Goal: Task Accomplishment & Management: Manage account settings

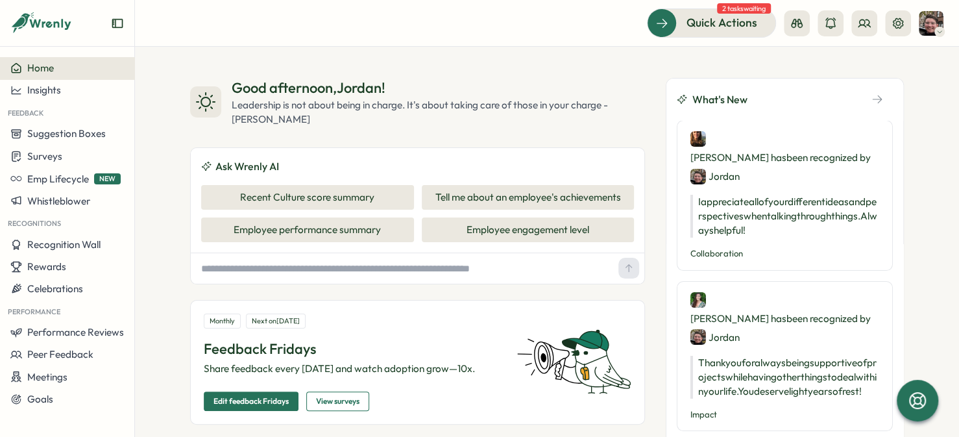
click at [62, 151] on div "Surveys" at bounding box center [67, 156] width 114 height 12
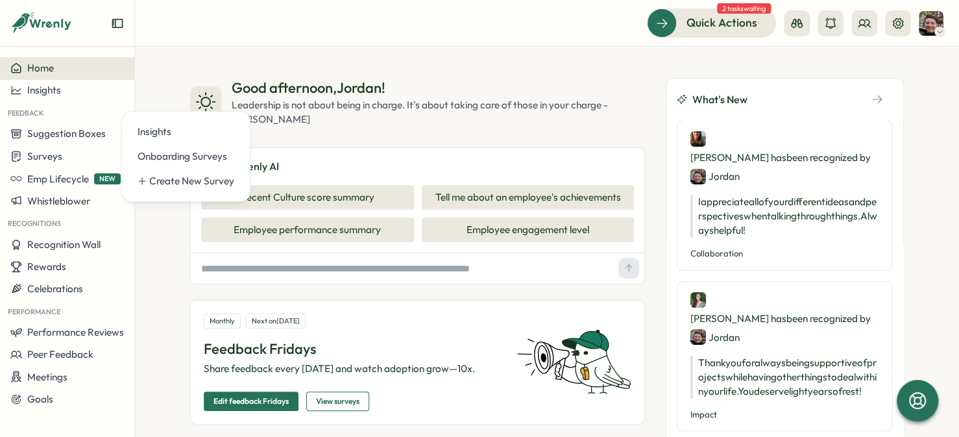
click at [164, 132] on div "Insights" at bounding box center [186, 132] width 97 height 14
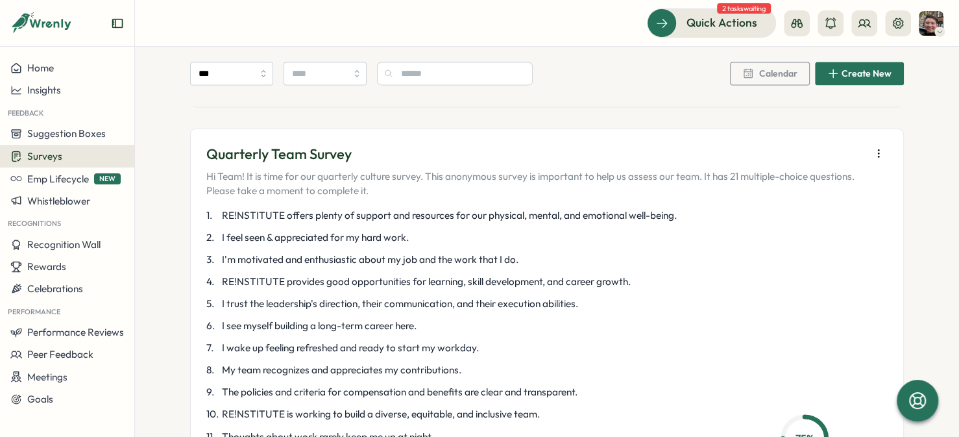
scroll to position [1168, 0]
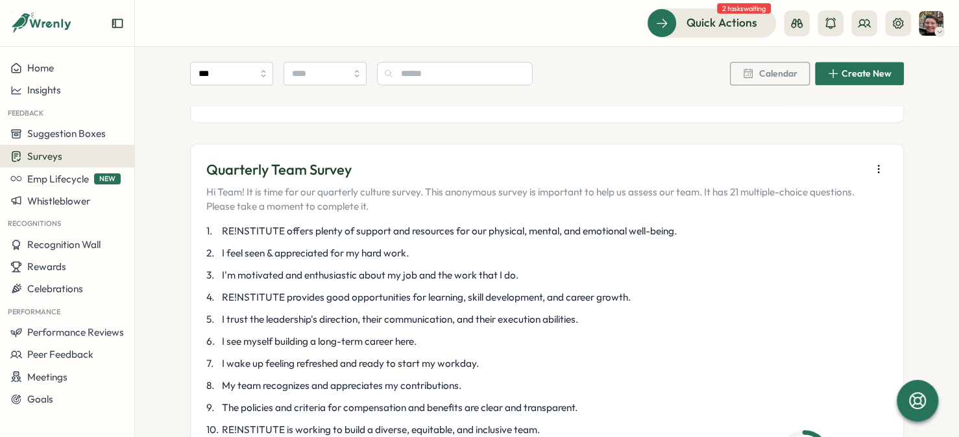
click at [880, 175] on icon "button" at bounding box center [878, 168] width 13 height 13
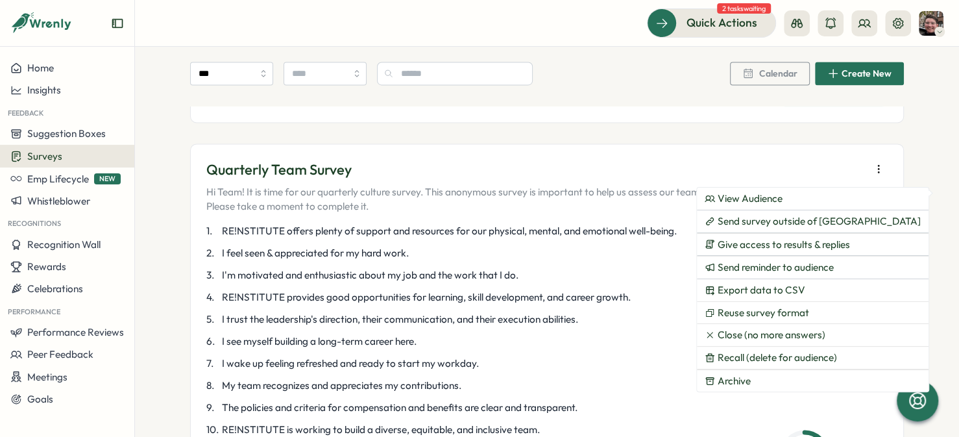
click at [803, 204] on button "View Audience" at bounding box center [813, 199] width 232 height 22
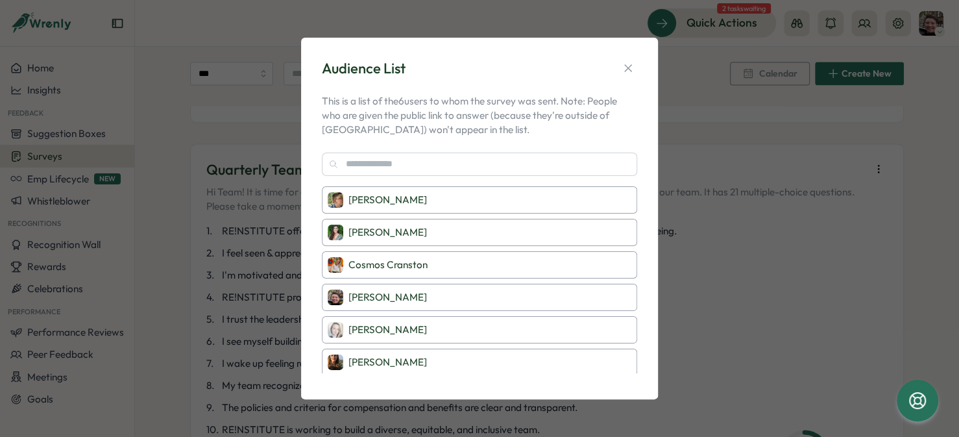
scroll to position [1, 0]
click at [627, 76] on button "button" at bounding box center [628, 68] width 18 height 18
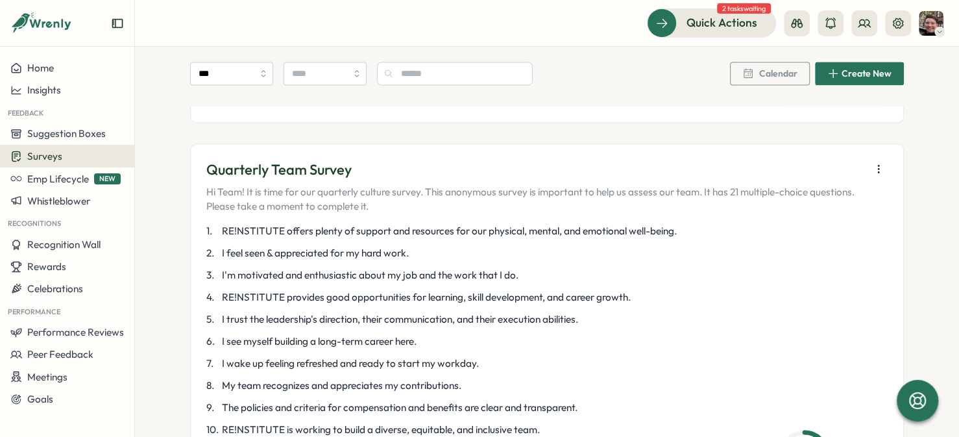
click at [869, 178] on button "button" at bounding box center [878, 169] width 18 height 18
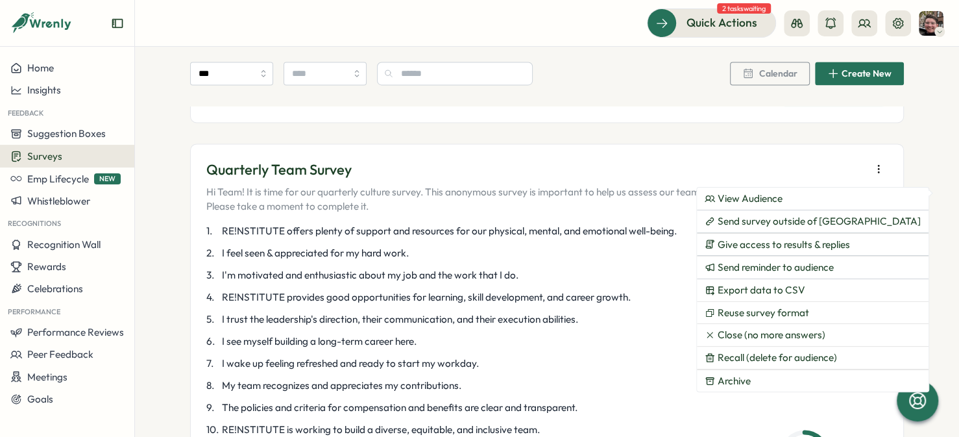
click at [740, 261] on span "Send reminder to audience" at bounding box center [776, 267] width 116 height 12
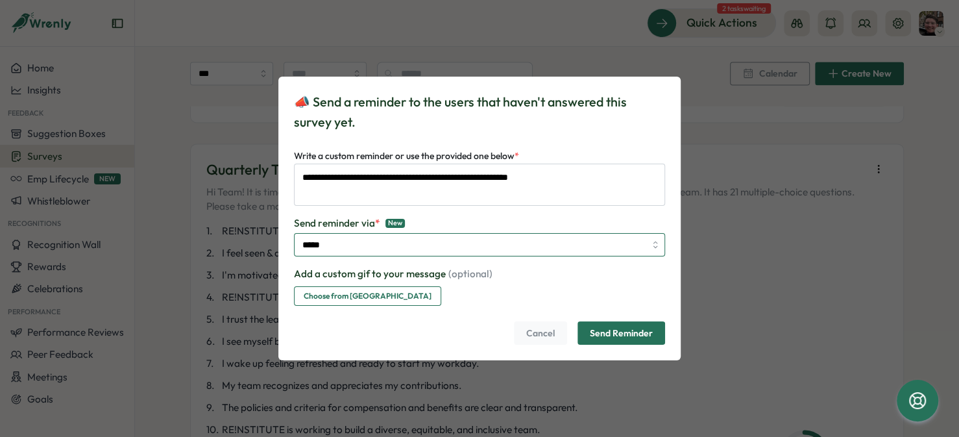
click at [568, 244] on input "*****" at bounding box center [479, 244] width 371 height 23
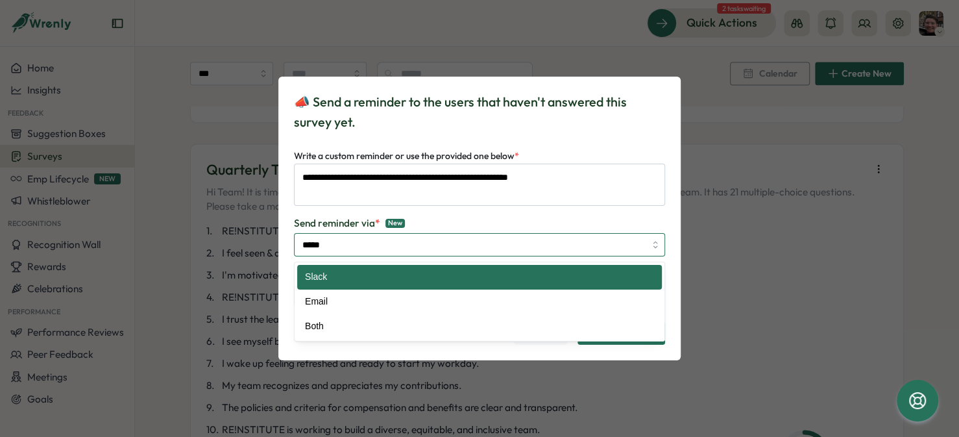
click at [568, 244] on input "*****" at bounding box center [479, 244] width 371 height 23
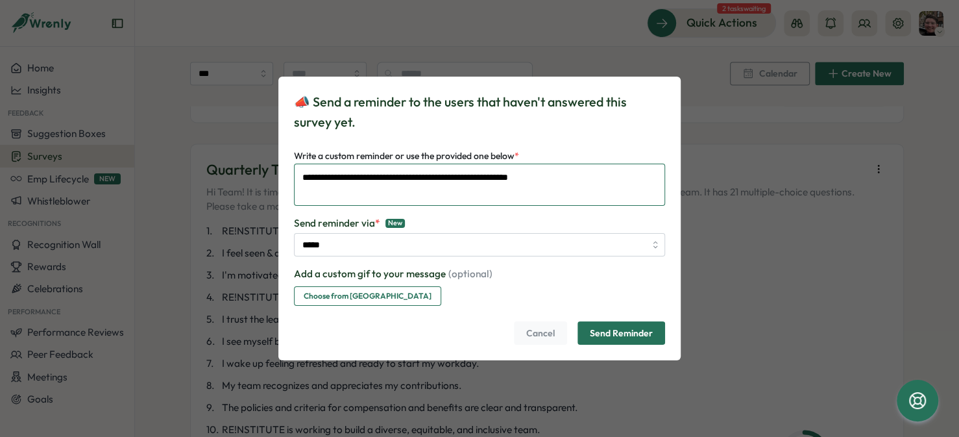
click at [445, 184] on textarea "**********" at bounding box center [479, 185] width 371 height 42
type textarea "**********"
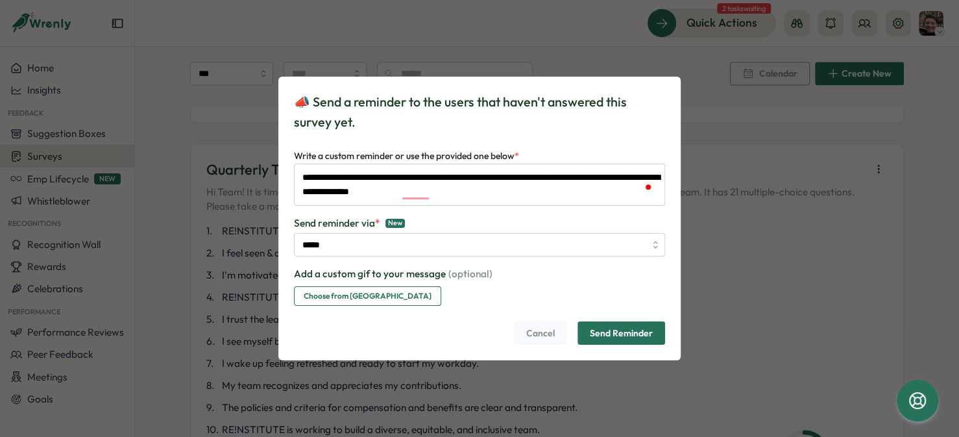
click at [609, 333] on span "Send Reminder" at bounding box center [621, 333] width 63 height 22
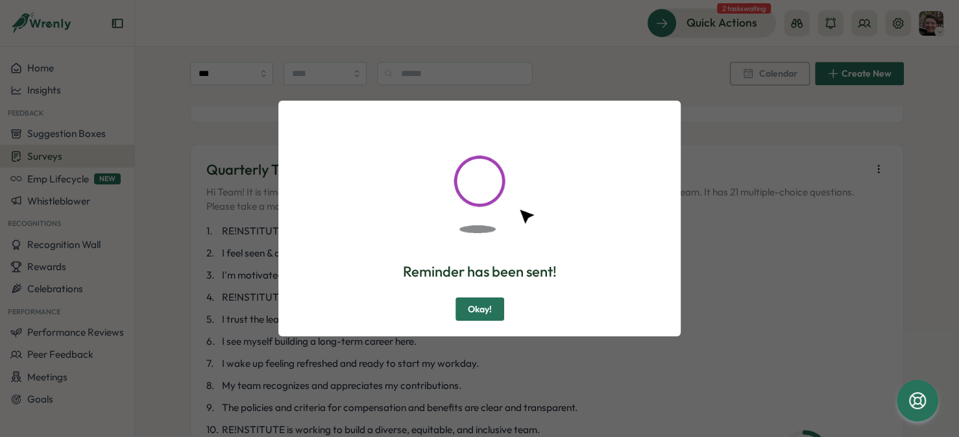
click at [499, 309] on button "Okay!" at bounding box center [479, 308] width 49 height 23
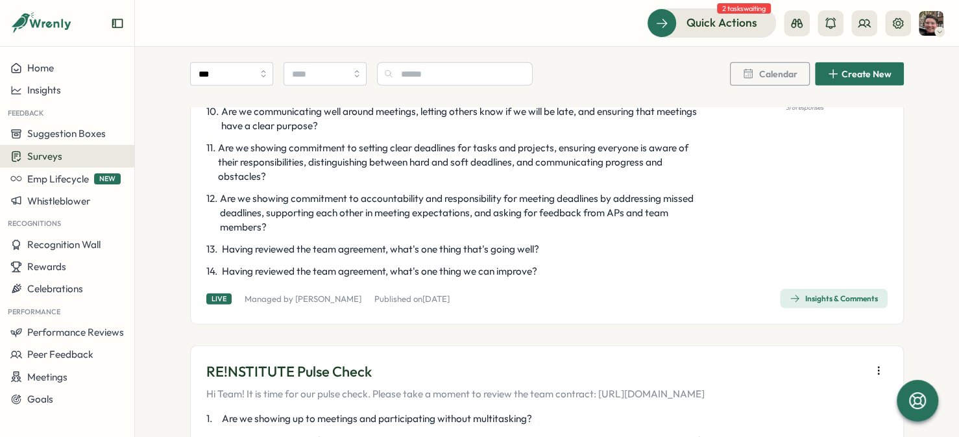
scroll to position [2141, 0]
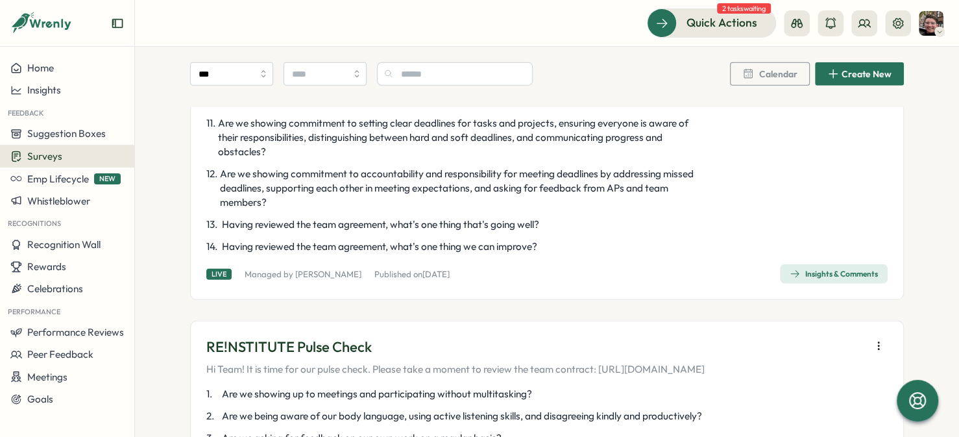
click at [57, 88] on span "Insights" at bounding box center [44, 90] width 34 height 12
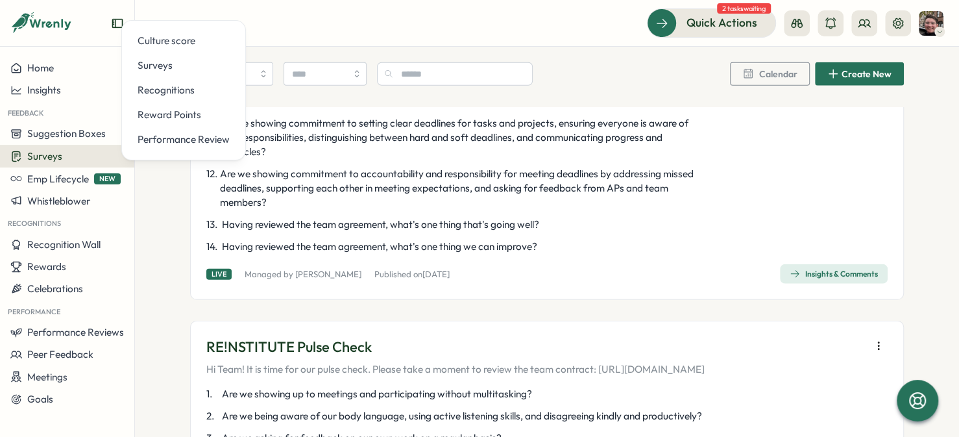
click at [153, 39] on div "Culture score" at bounding box center [184, 41] width 92 height 14
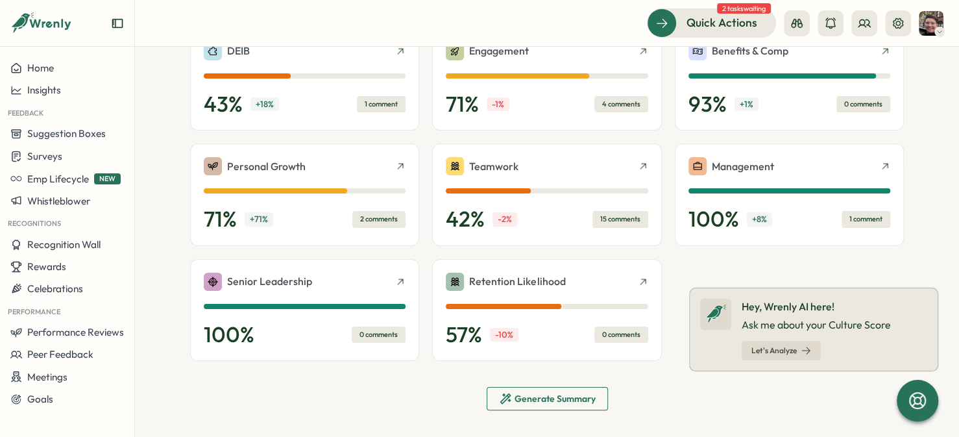
scroll to position [465, 0]
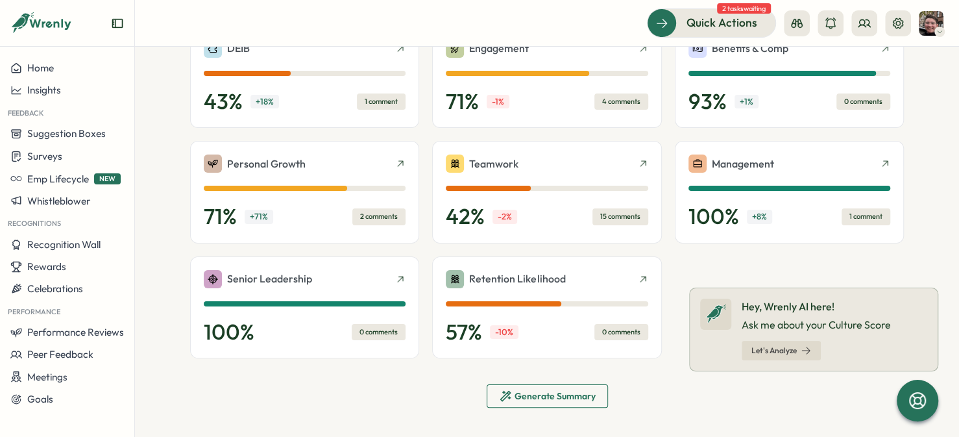
click at [568, 397] on span "Generate Summary" at bounding box center [555, 395] width 81 height 9
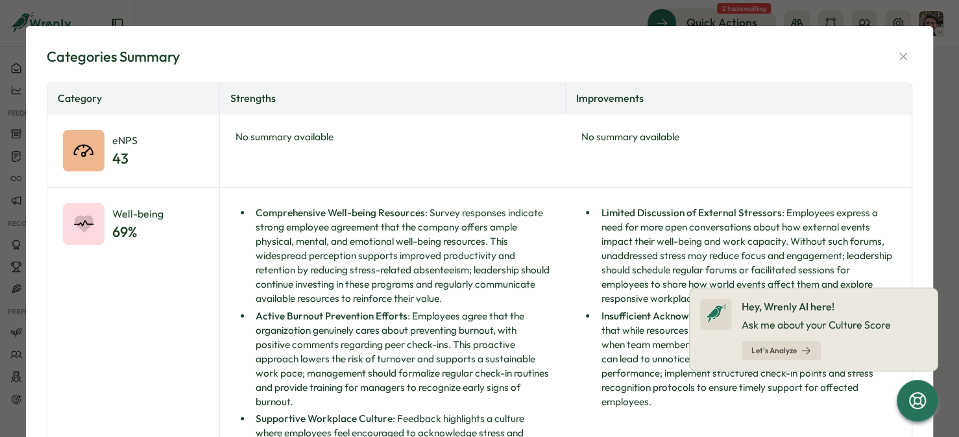
click at [897, 59] on icon "button" at bounding box center [903, 56] width 13 height 13
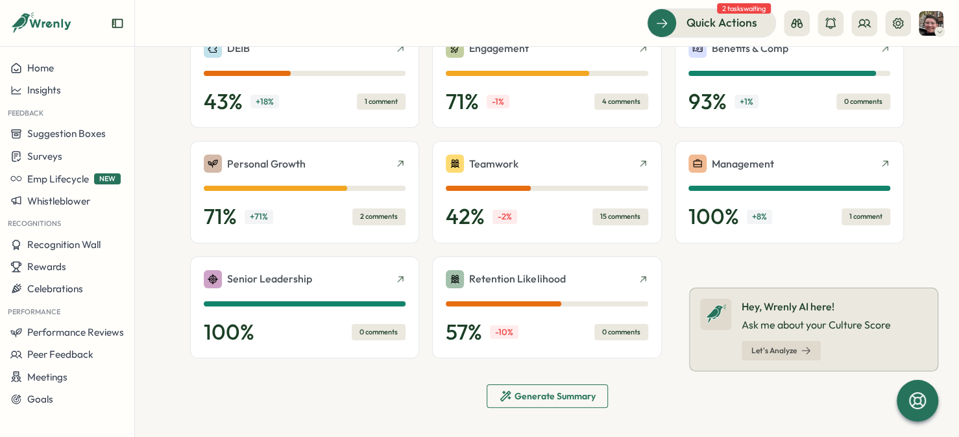
click at [781, 351] on span "Let's Analyze" at bounding box center [773, 350] width 45 height 8
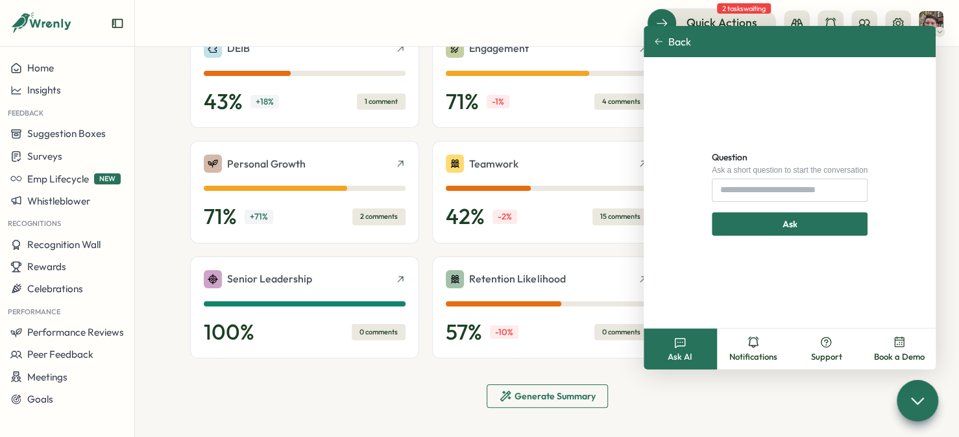
click at [774, 384] on div "Generate Summary" at bounding box center [547, 395] width 714 height 23
click at [903, 397] on div at bounding box center [918, 401] width 42 height 42
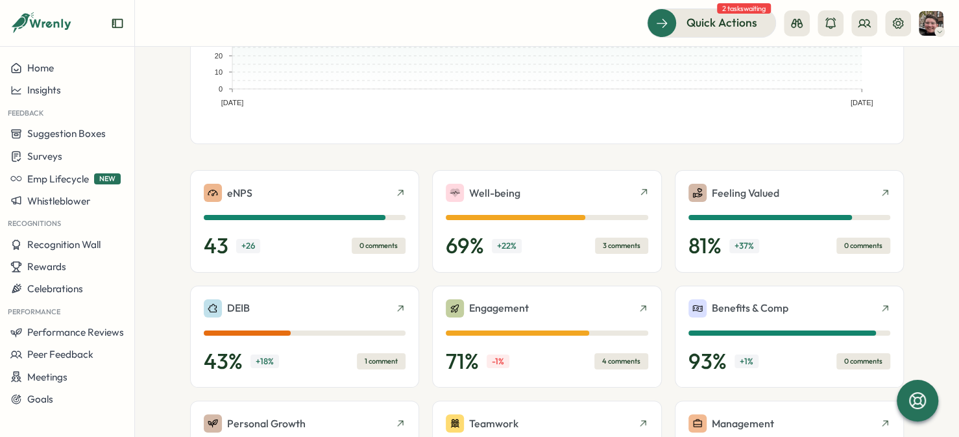
scroll to position [0, 0]
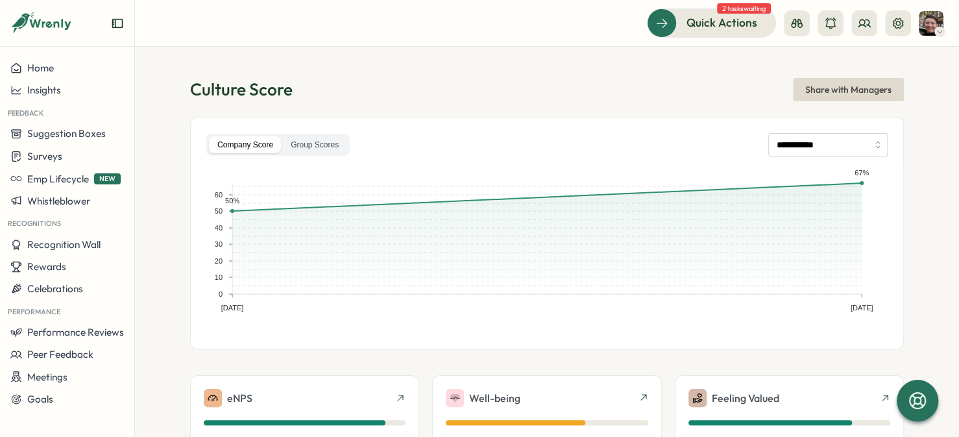
click at [857, 87] on span "Share with Managers" at bounding box center [848, 90] width 86 height 22
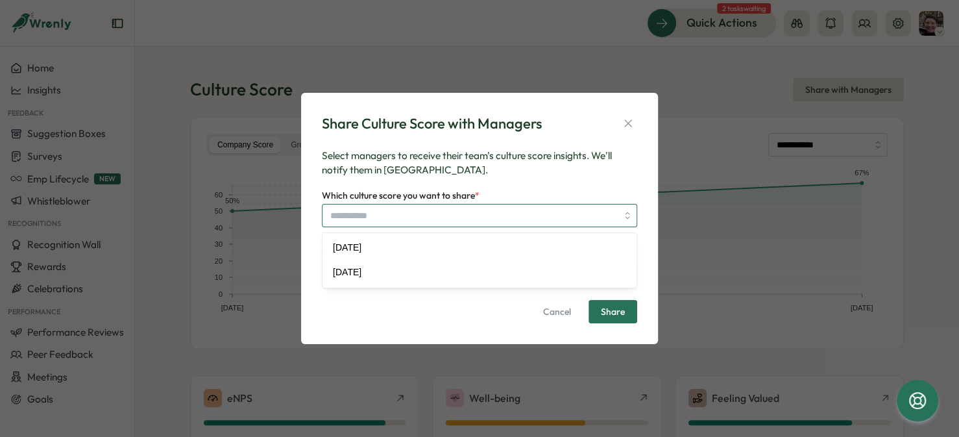
click at [557, 215] on input "Which culture score you want to share *" at bounding box center [479, 215] width 315 height 23
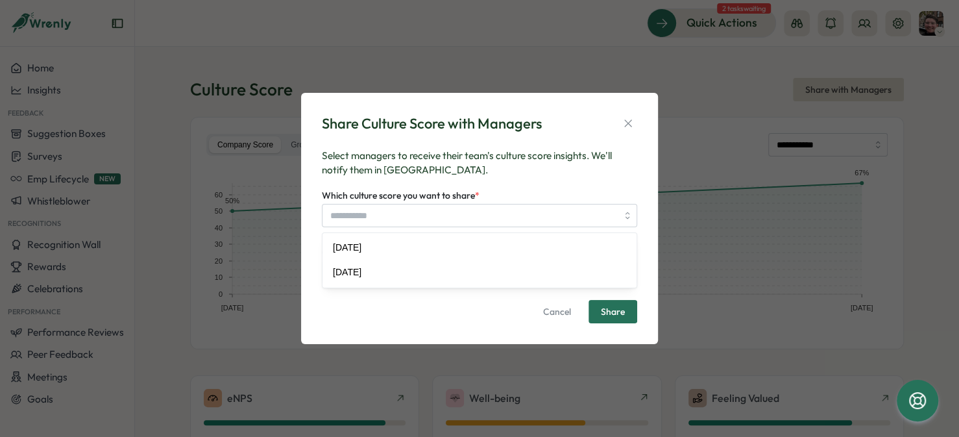
click at [561, 167] on p "Select managers to receive their team's culture score insights. We'll notify th…" at bounding box center [479, 163] width 315 height 29
click at [631, 112] on div "Share Culture Score with Managers Select managers to receive their team's cultu…" at bounding box center [480, 218] width 326 height 221
click at [629, 114] on button "button" at bounding box center [628, 123] width 18 height 18
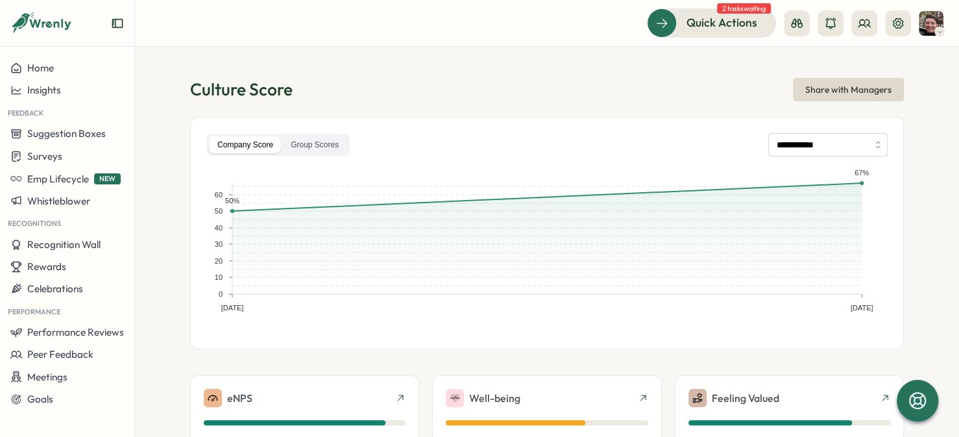
click at [910, 387] on div at bounding box center [918, 401] width 42 height 42
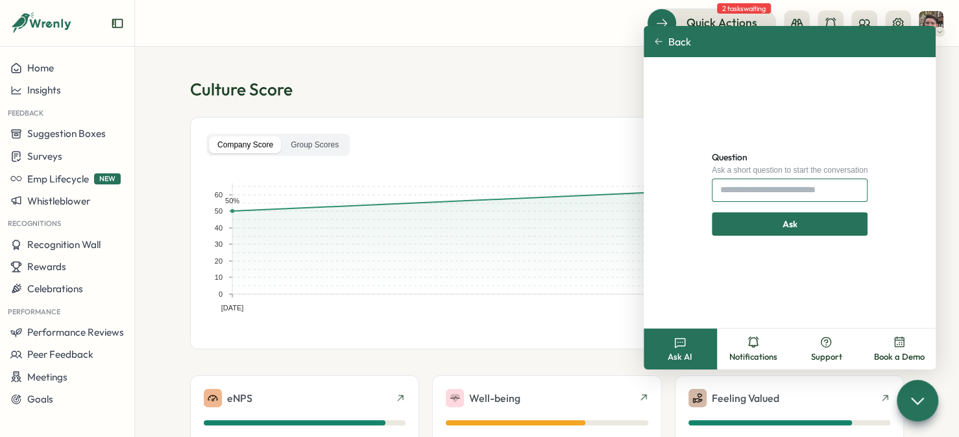
click at [761, 184] on input "Question" at bounding box center [790, 189] width 156 height 23
type input "**********"
click button "Ask" at bounding box center [790, 223] width 156 height 23
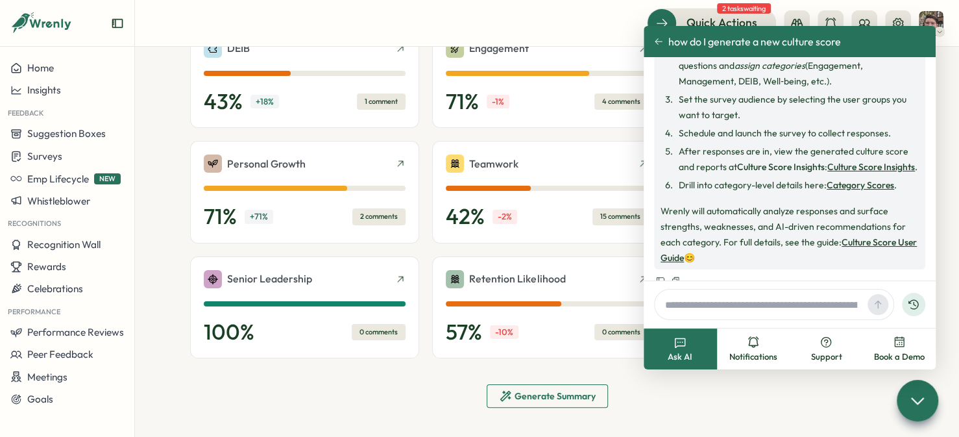
scroll to position [133, 0]
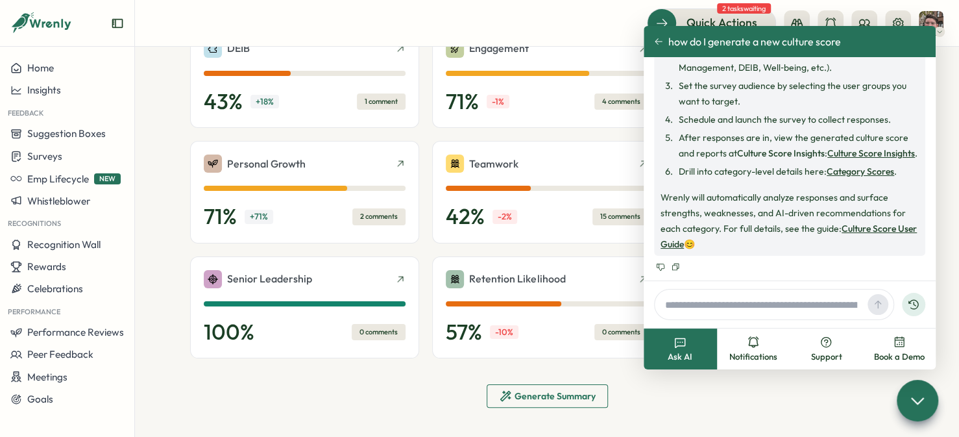
click at [853, 227] on link "Culture Score User Guide" at bounding box center [788, 236] width 256 height 27
click at [56, 158] on span "Surveys" at bounding box center [44, 156] width 35 height 12
click at [151, 138] on div "Insights" at bounding box center [186, 132] width 97 height 14
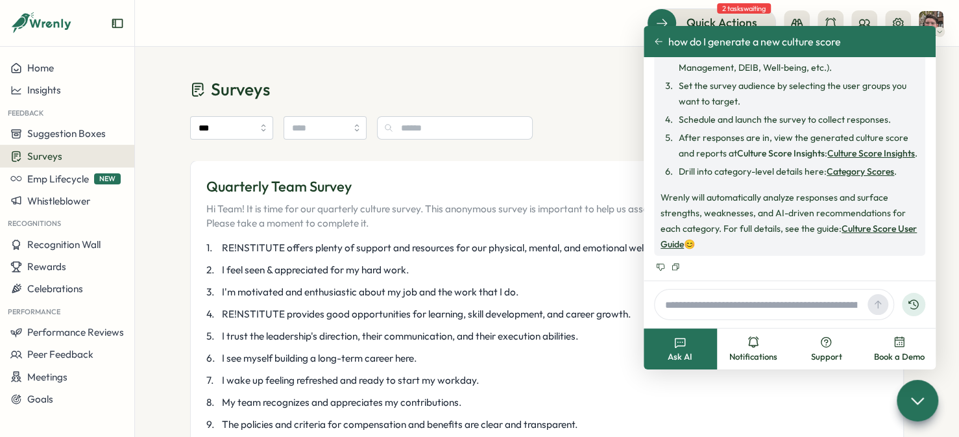
click at [656, 42] on icon at bounding box center [658, 41] width 7 height 6
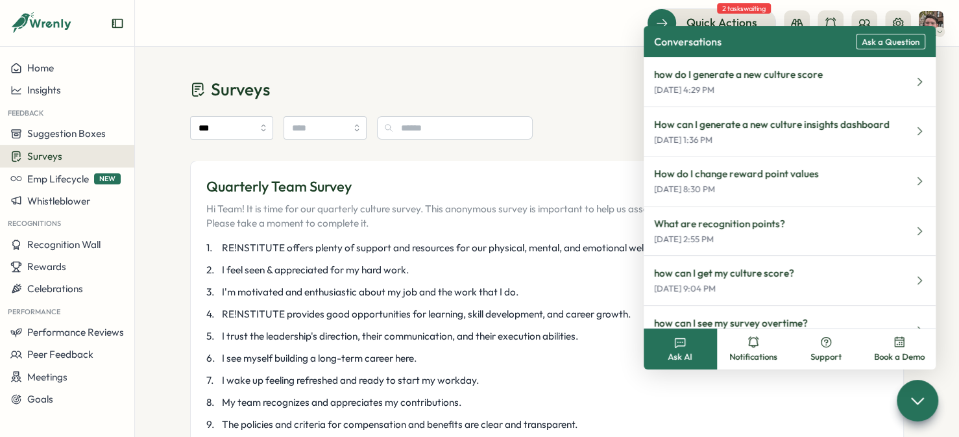
click at [544, 32] on div "Quick Actions 2 tasks waiting" at bounding box center [547, 22] width 793 height 29
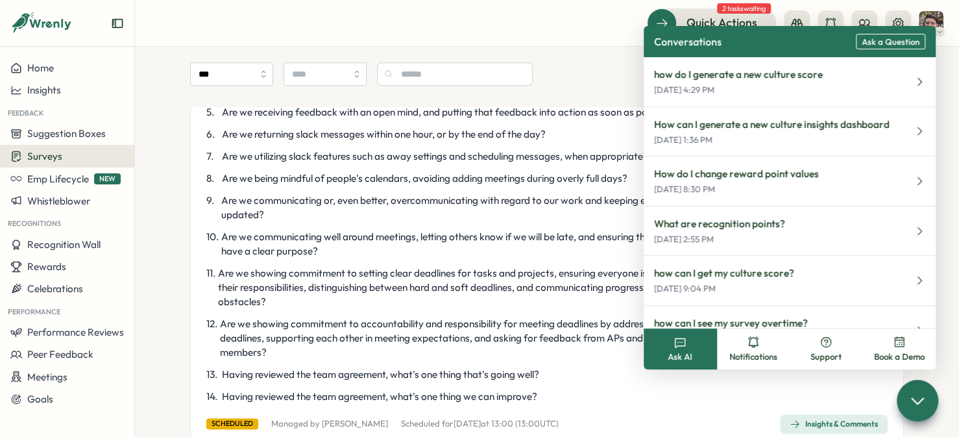
scroll to position [843, 0]
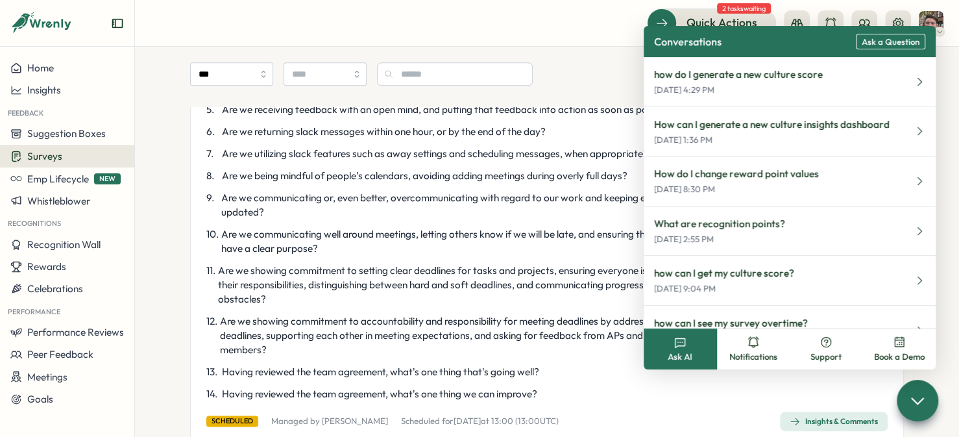
click at [923, 393] on icon at bounding box center [917, 400] width 18 height 18
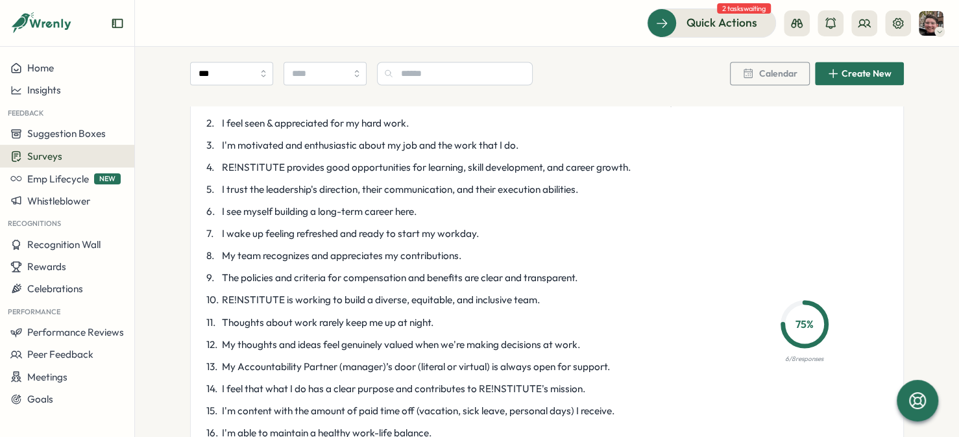
scroll to position [1233, 0]
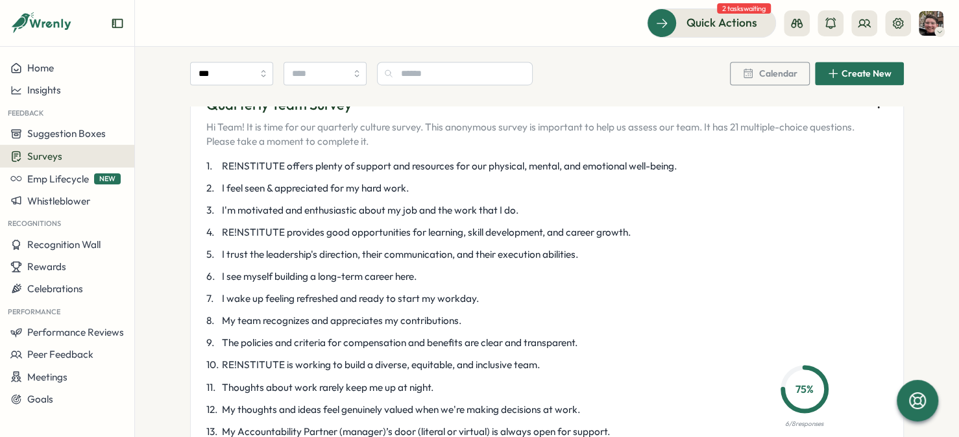
click at [879, 110] on icon "button" at bounding box center [878, 103] width 13 height 13
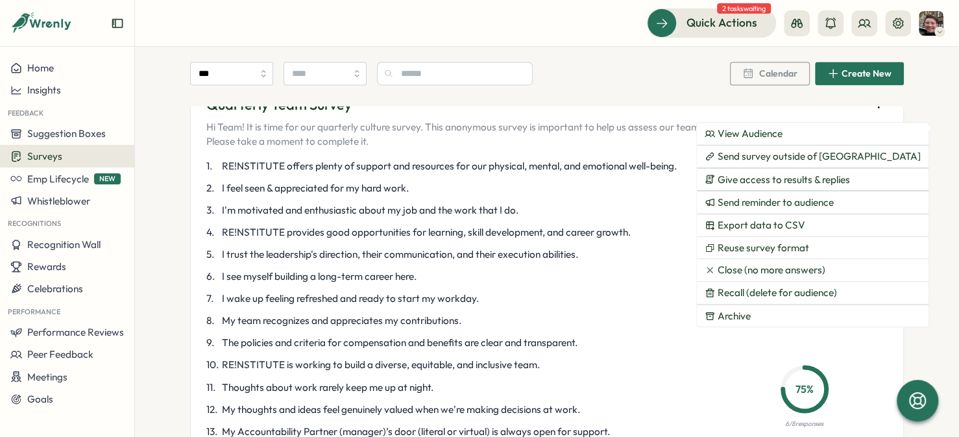
click at [56, 261] on span "Rewards" at bounding box center [46, 266] width 39 height 12
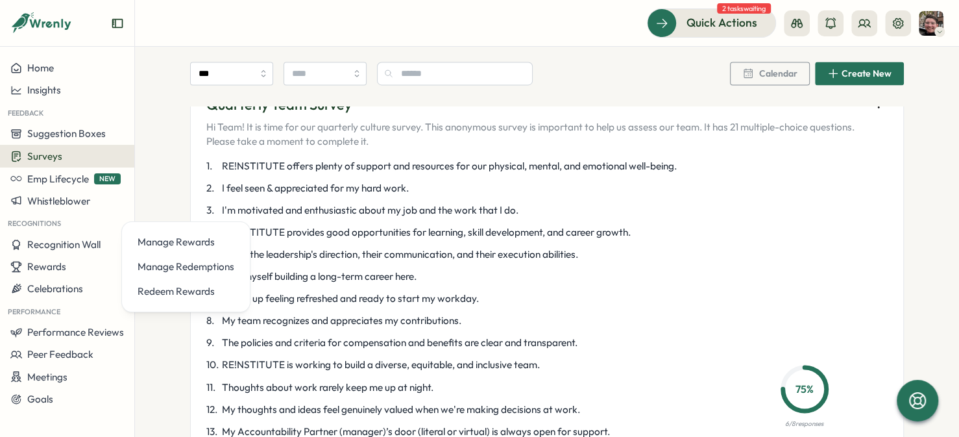
click at [189, 237] on div "Manage Rewards" at bounding box center [186, 242] width 97 height 14
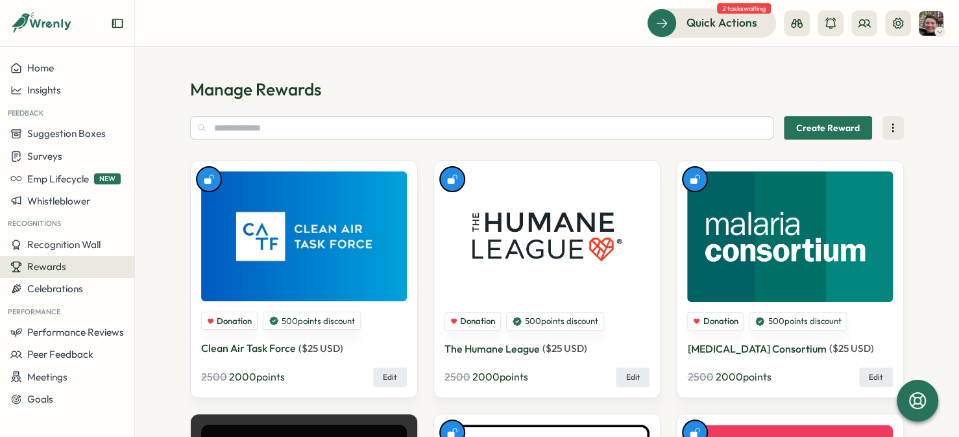
click at [884, 125] on button at bounding box center [892, 127] width 21 height 23
click at [895, 22] on icon at bounding box center [898, 23] width 10 height 10
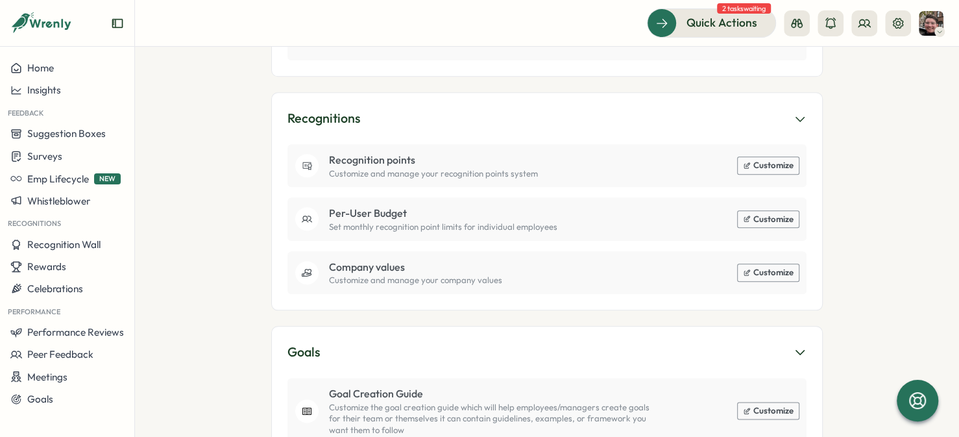
scroll to position [908, 0]
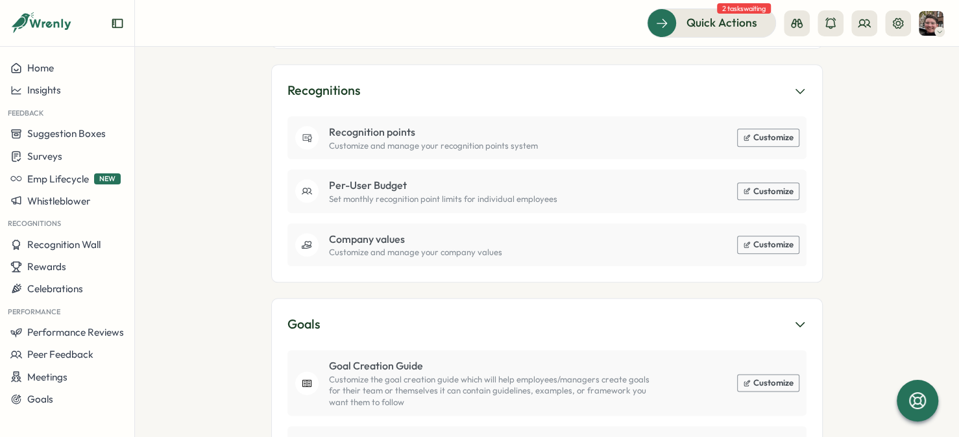
click at [749, 129] on button "Customize" at bounding box center [768, 137] width 61 height 17
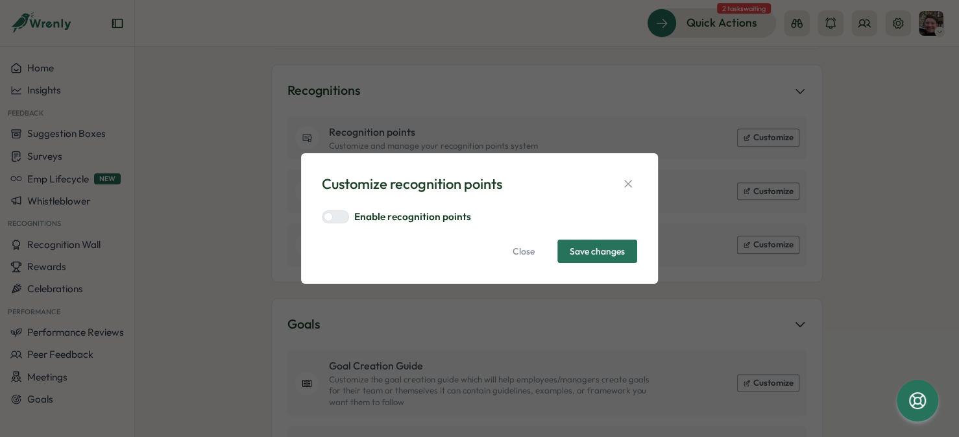
click at [375, 216] on label "Enable recognition points" at bounding box center [412, 217] width 117 height 14
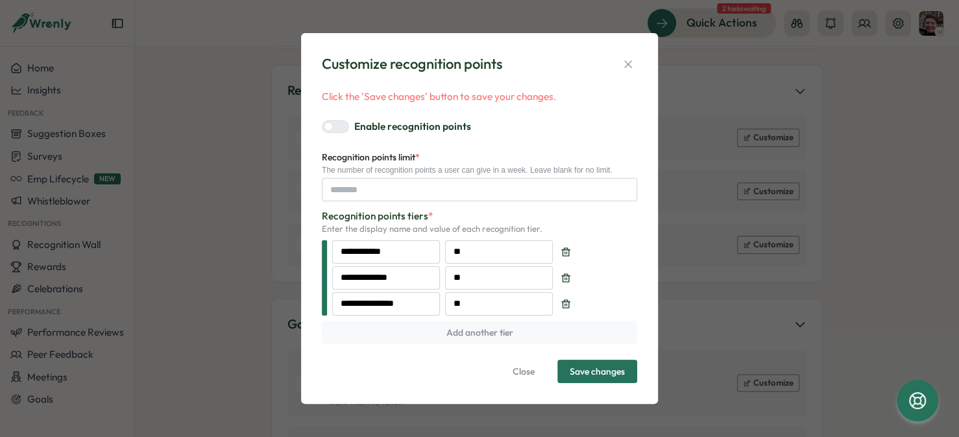
click at [526, 373] on span "Close" at bounding box center [524, 371] width 22 height 22
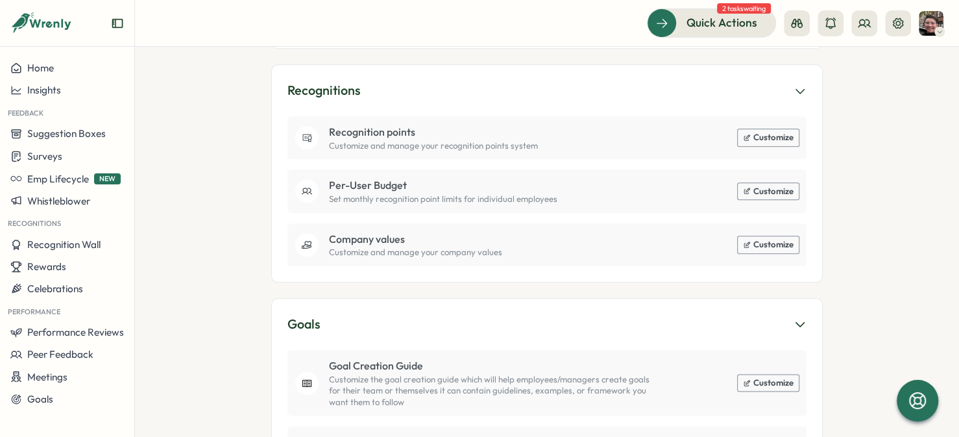
click at [755, 130] on button "Customize" at bounding box center [768, 137] width 61 height 17
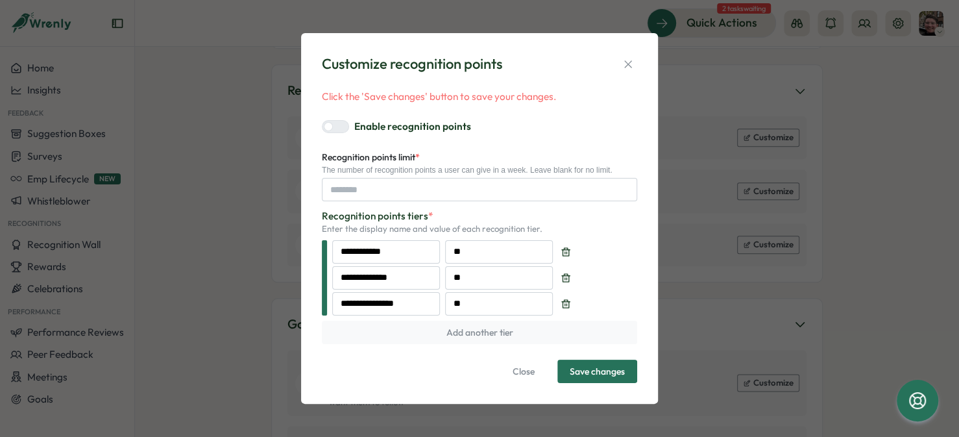
click at [333, 121] on div at bounding box center [341, 127] width 16 height 12
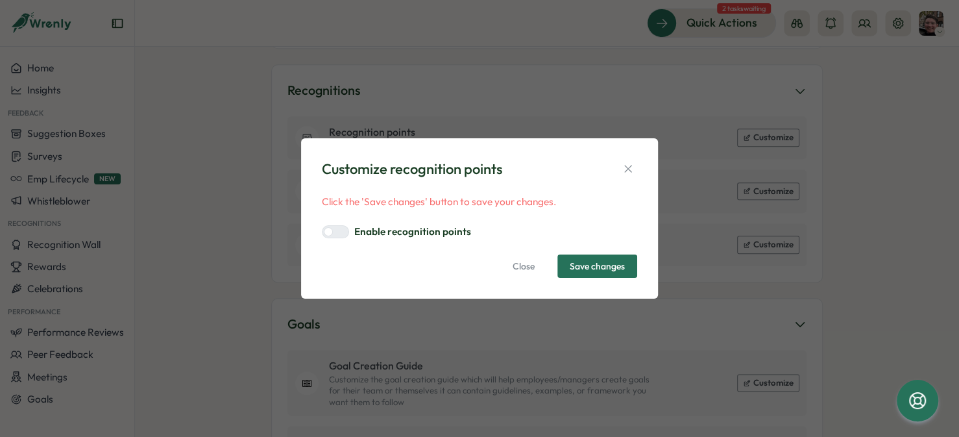
click at [520, 263] on span "Close" at bounding box center [524, 266] width 22 height 22
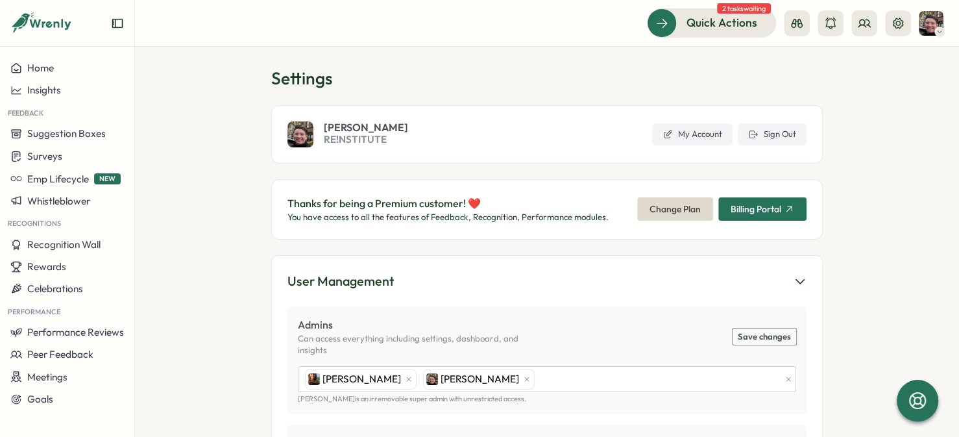
scroll to position [0, 0]
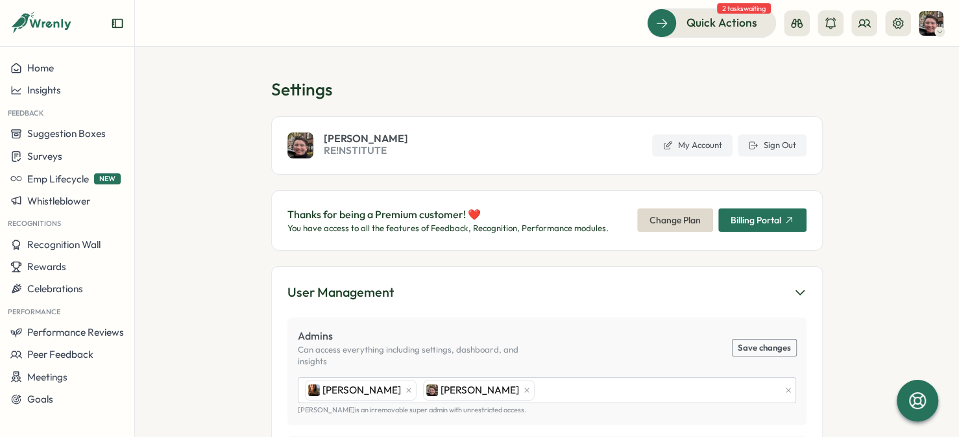
click at [55, 246] on span "Recognition Wall" at bounding box center [63, 244] width 73 height 12
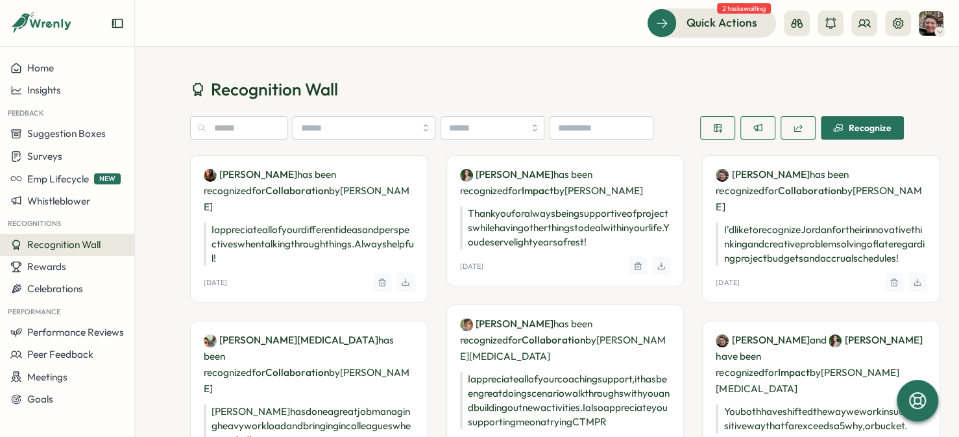
click at [53, 263] on span "Rewards" at bounding box center [46, 266] width 39 height 12
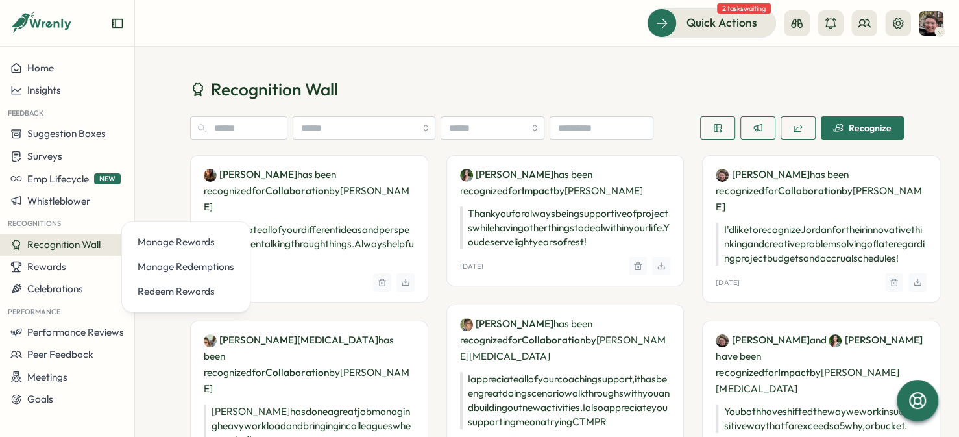
click at [149, 269] on div "Manage Redemptions" at bounding box center [186, 267] width 97 height 14
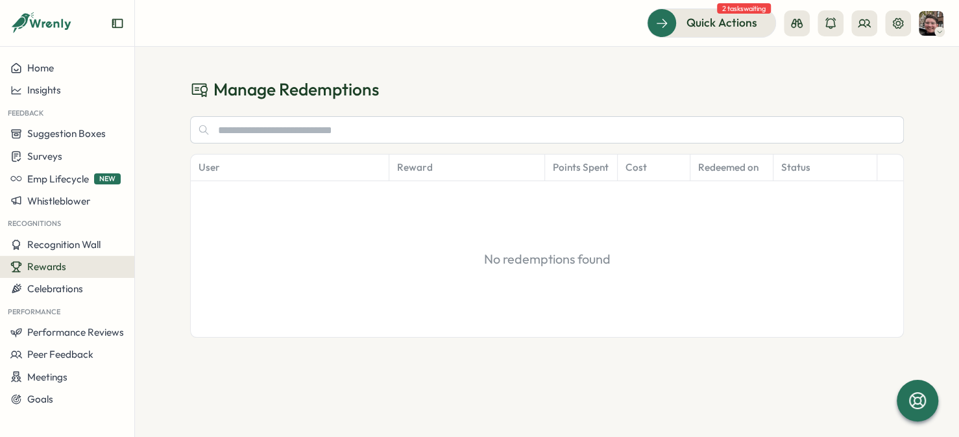
click at [75, 250] on button "Recognition Wall" at bounding box center [67, 245] width 134 height 22
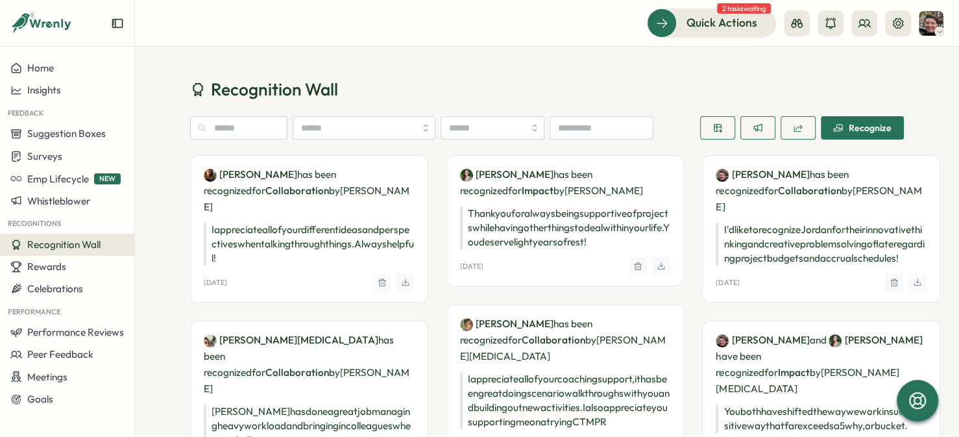
click at [73, 267] on div "Rewards" at bounding box center [67, 267] width 114 height 12
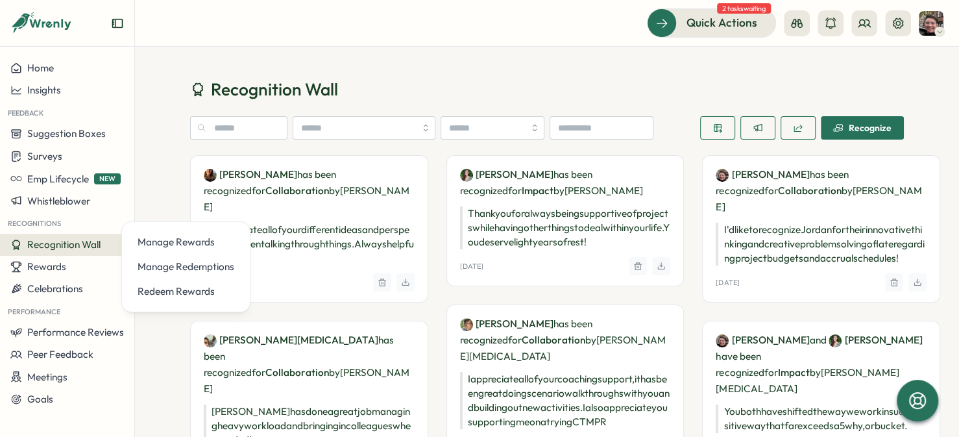
click at [147, 276] on div "Manage Redemptions" at bounding box center [185, 266] width 107 height 25
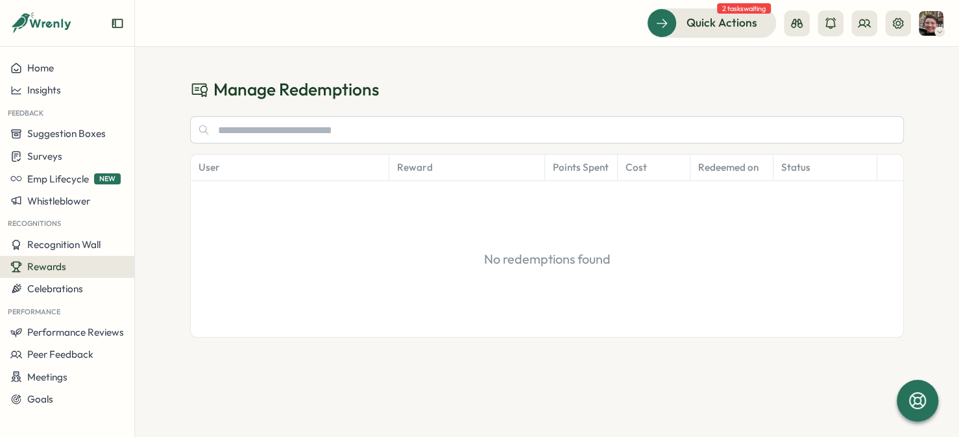
click at [95, 249] on span "Recognition Wall" at bounding box center [63, 244] width 73 height 12
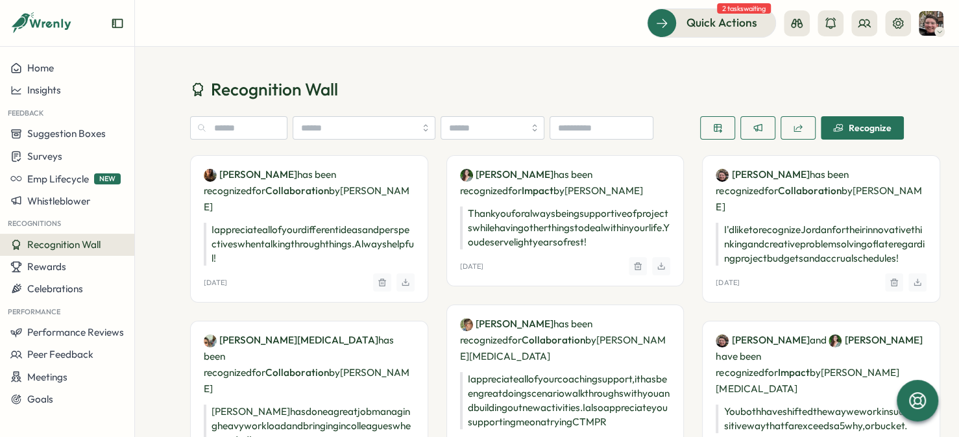
click at [93, 274] on button "Rewards" at bounding box center [67, 267] width 134 height 22
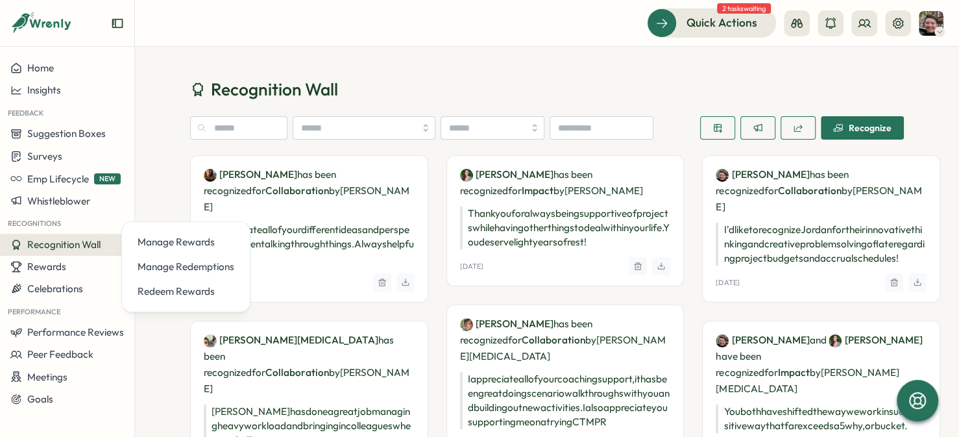
click at [158, 242] on div "Manage Rewards" at bounding box center [186, 242] width 97 height 14
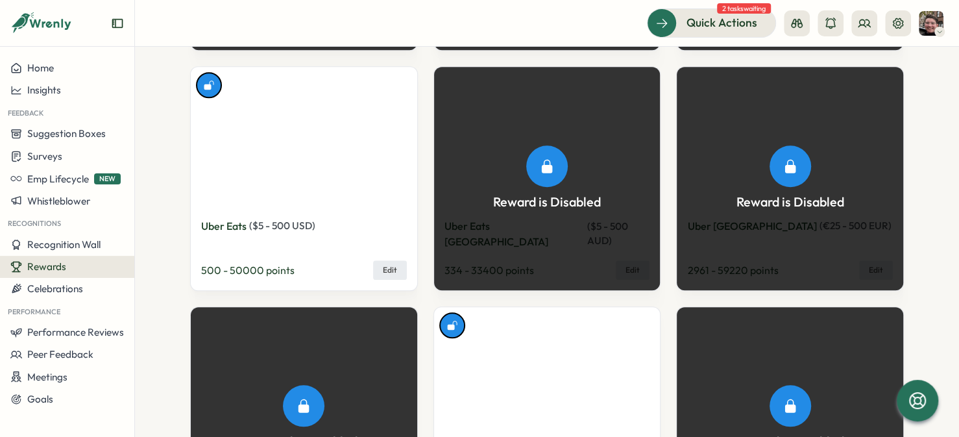
scroll to position [6975, 0]
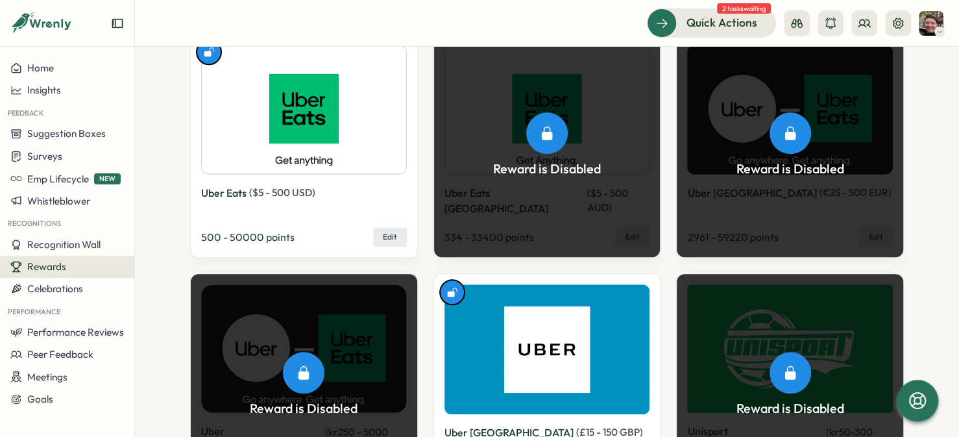
click at [67, 271] on div "Rewards" at bounding box center [67, 267] width 114 height 12
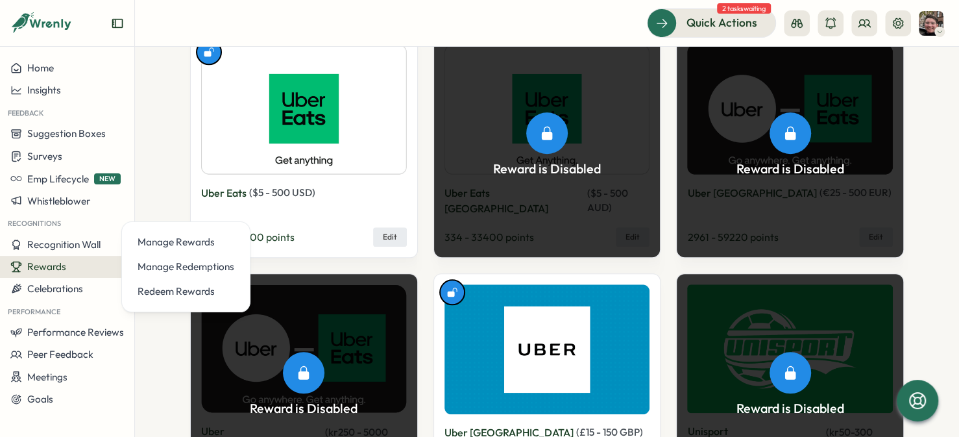
click at [144, 292] on div "Redeem Rewards" at bounding box center [186, 291] width 97 height 14
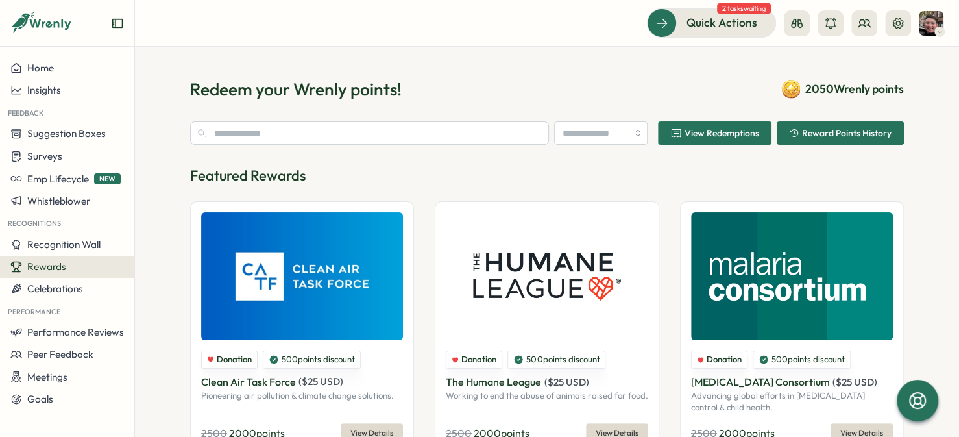
type input "**********"
click at [47, 260] on span "Rewards" at bounding box center [46, 266] width 39 height 12
